Goal: Find specific page/section: Find specific page/section

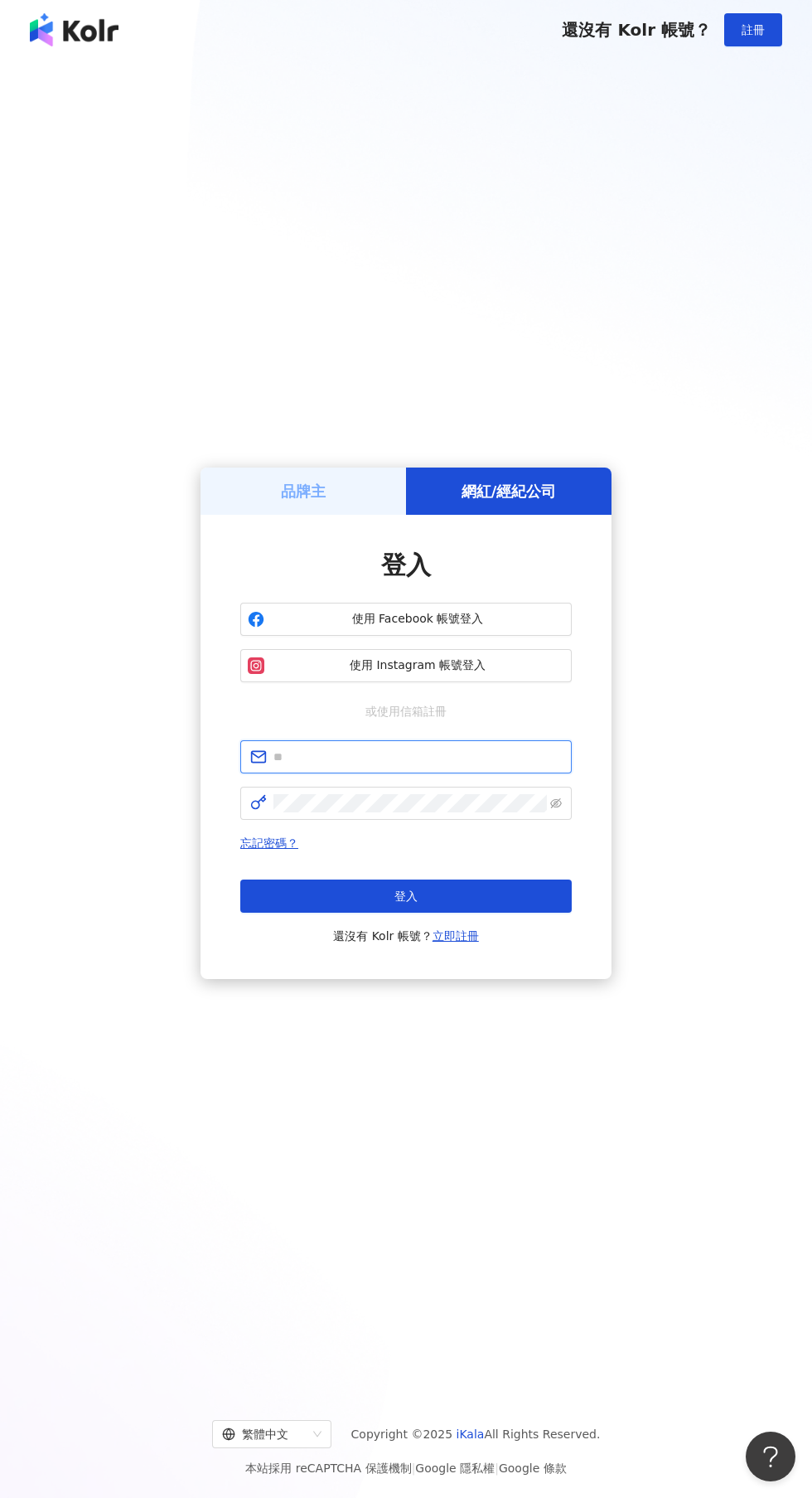
click at [409, 766] on input "text" at bounding box center [418, 757] width 289 height 18
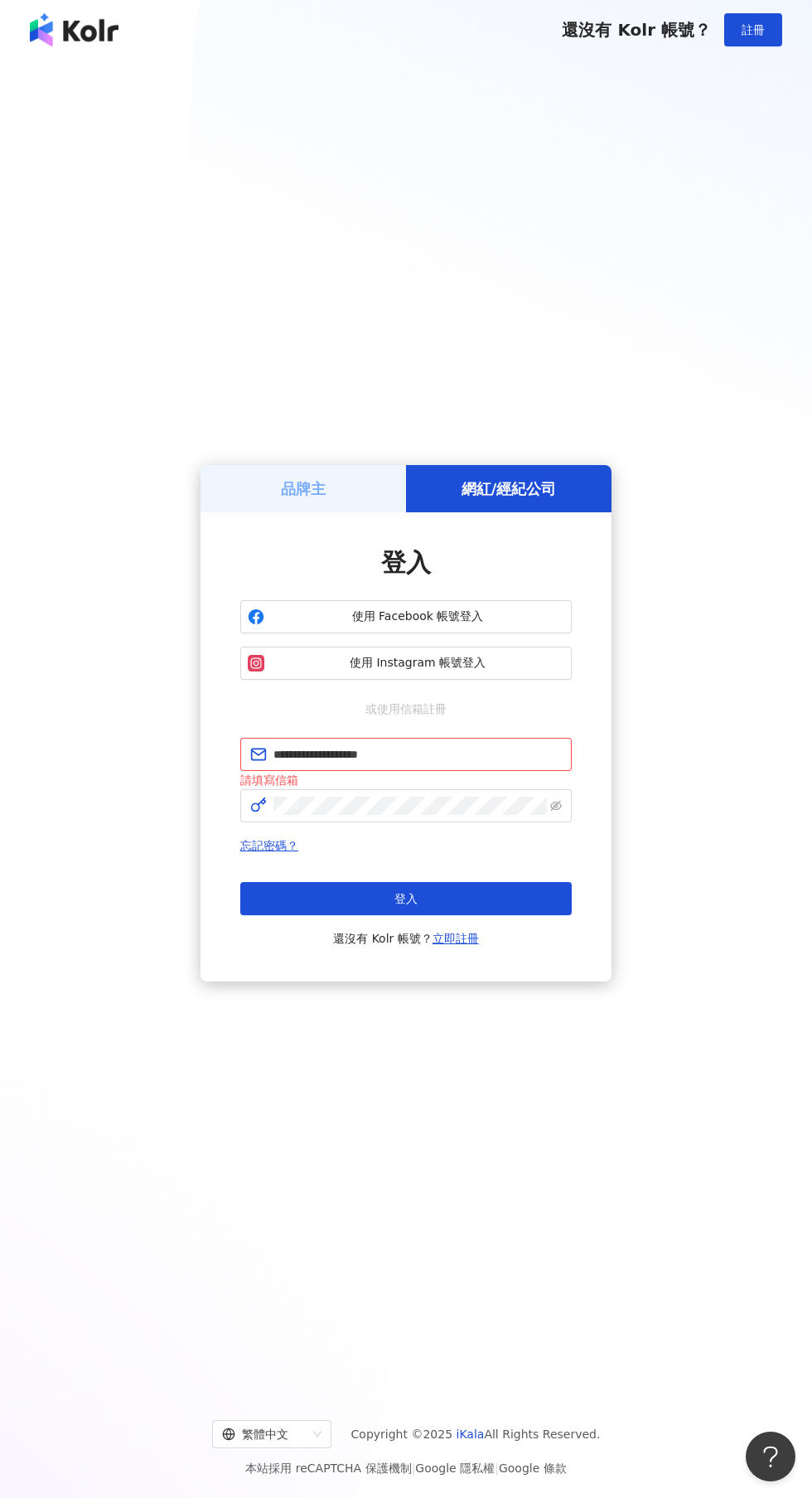
click button "登入" at bounding box center [406, 898] width 331 height 33
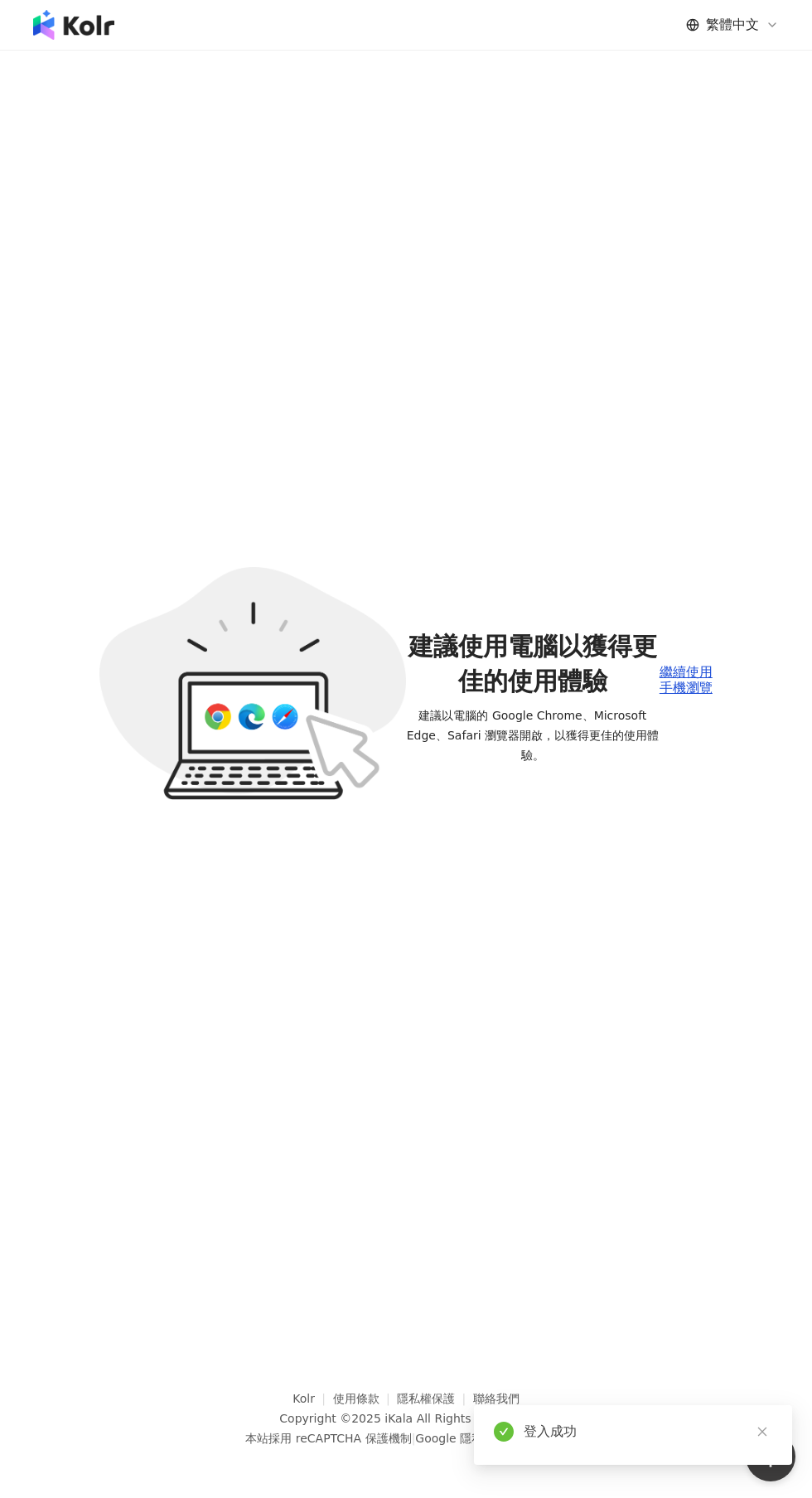
scroll to position [42, 0]
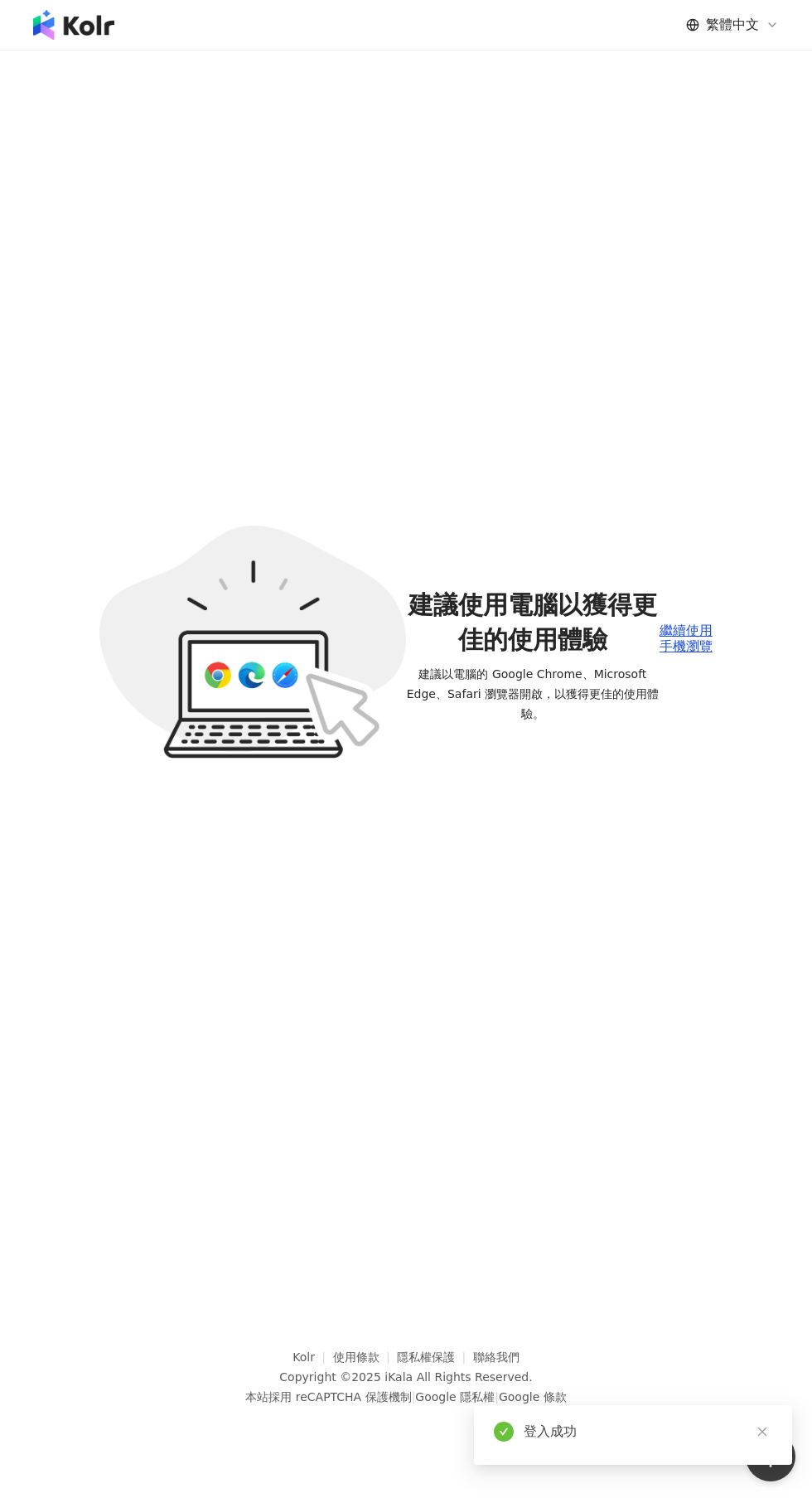
click at [677, 654] on div "繼續使用手機瀏覽" at bounding box center [686, 639] width 53 height 31
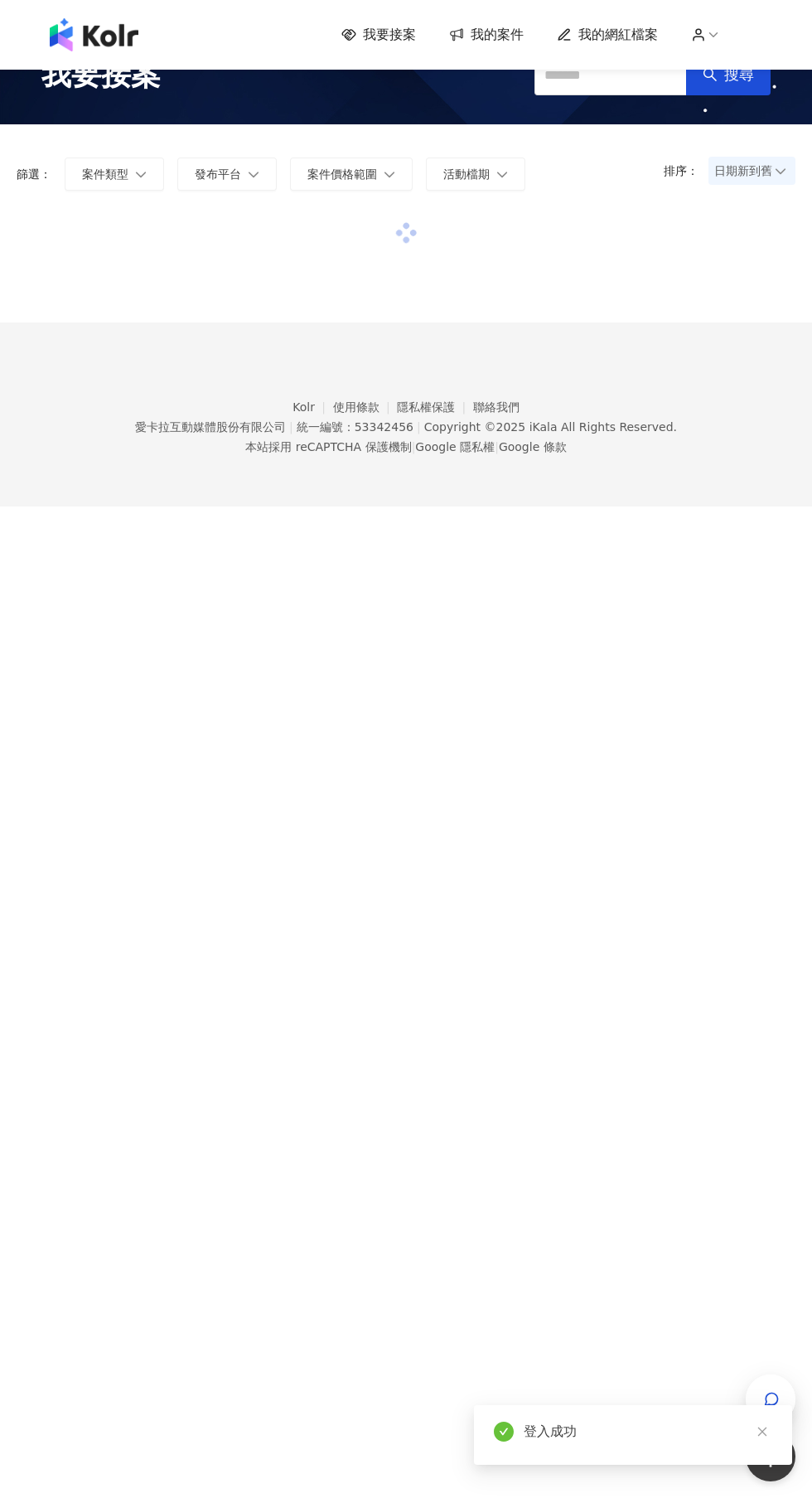
click at [501, 36] on span "我的案件" at bounding box center [497, 34] width 53 height 18
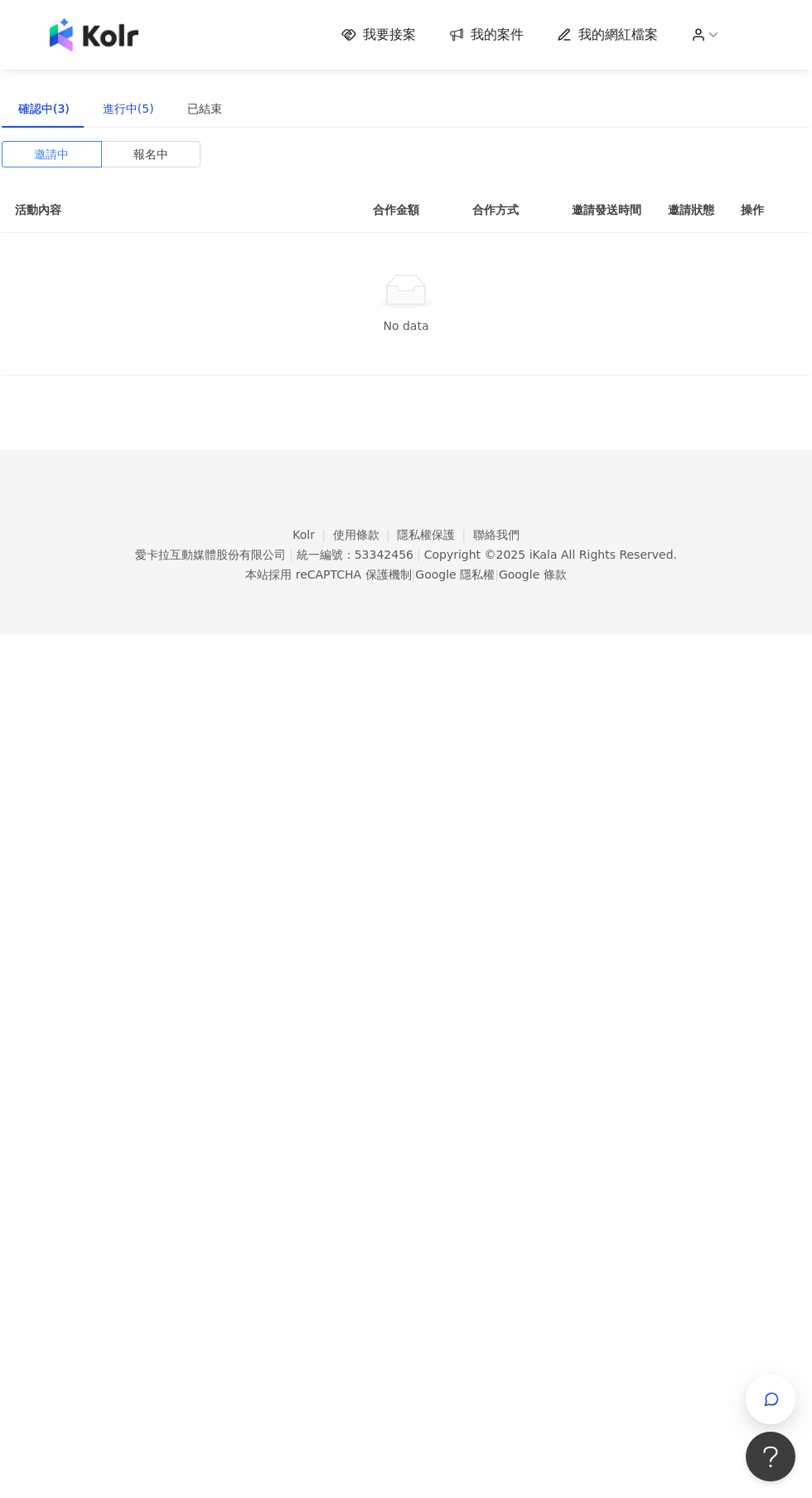
click at [137, 108] on div "進行中(5)" at bounding box center [128, 108] width 51 height 18
